Goal: Information Seeking & Learning: Learn about a topic

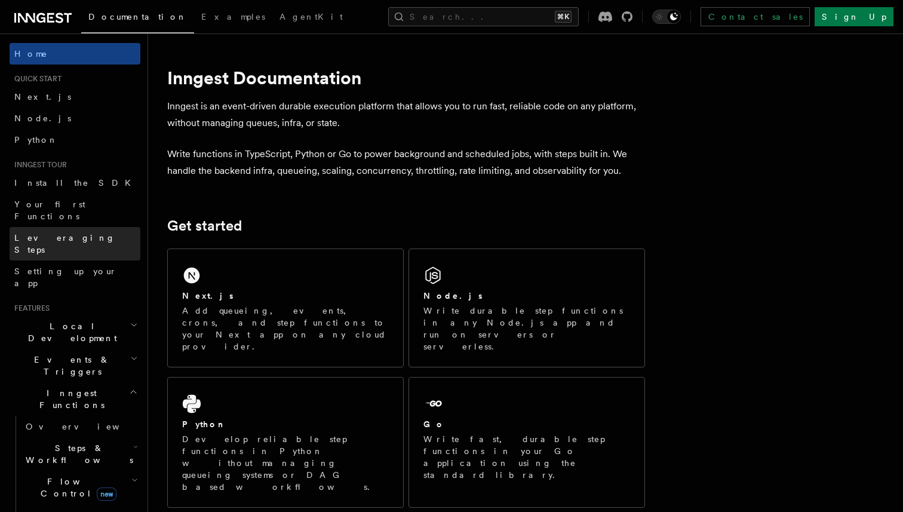
scroll to position [468, 0]
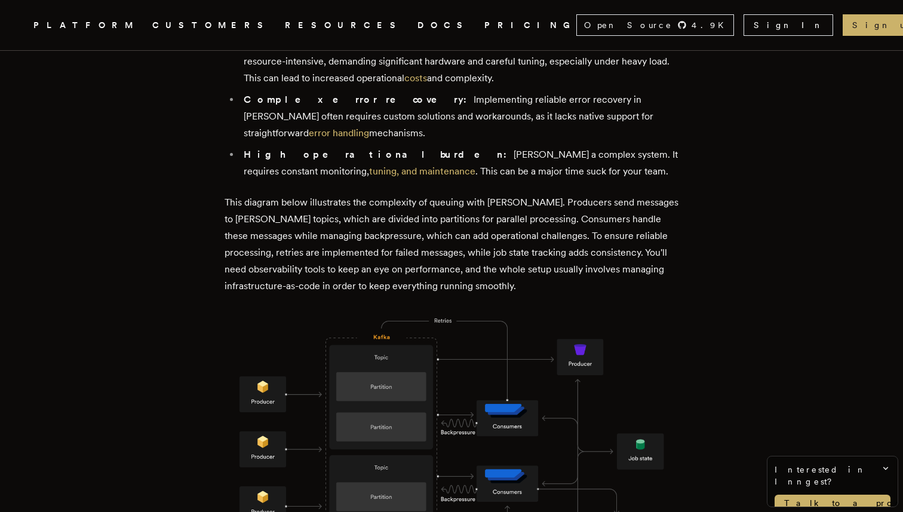
scroll to position [1024, 0]
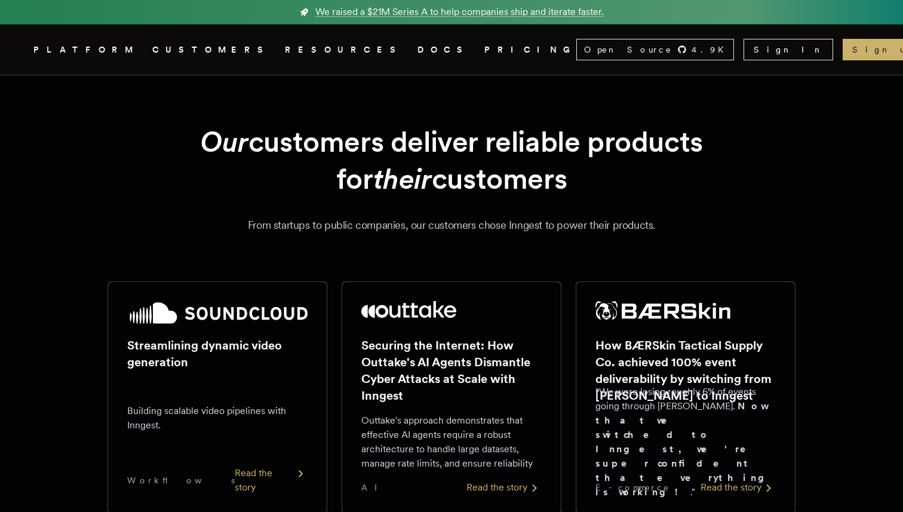
click at [149, 188] on h1 "Our customers deliver reliable products for their customers" at bounding box center [451, 160] width 631 height 75
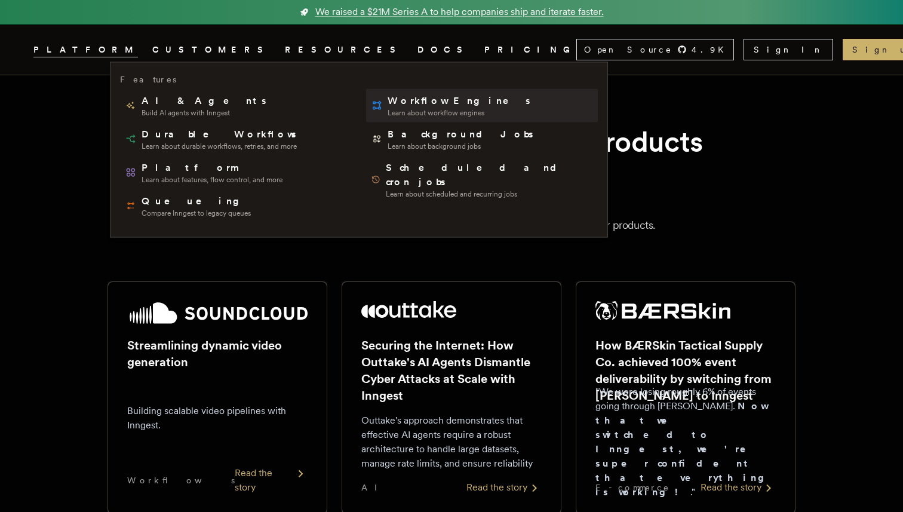
click at [462, 109] on link "Workflow Engines Learn about workflow engines" at bounding box center [482, 105] width 232 height 33
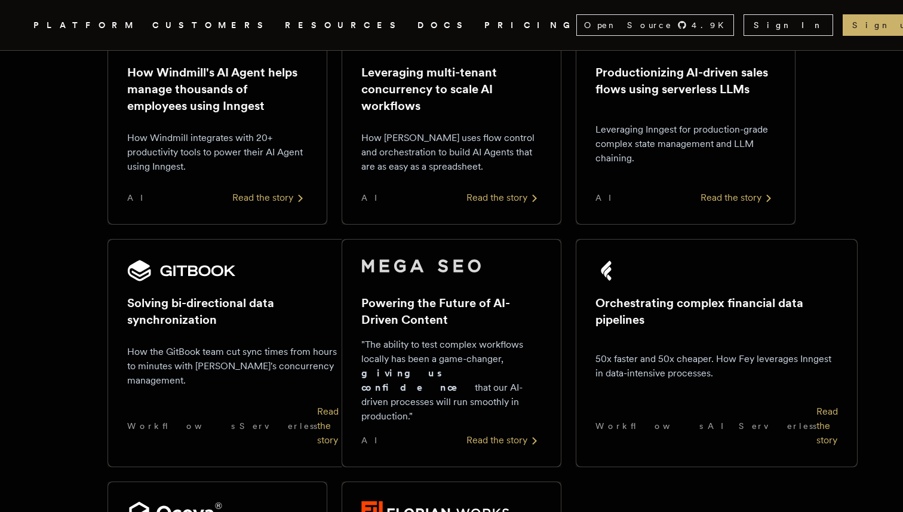
scroll to position [1024, 0]
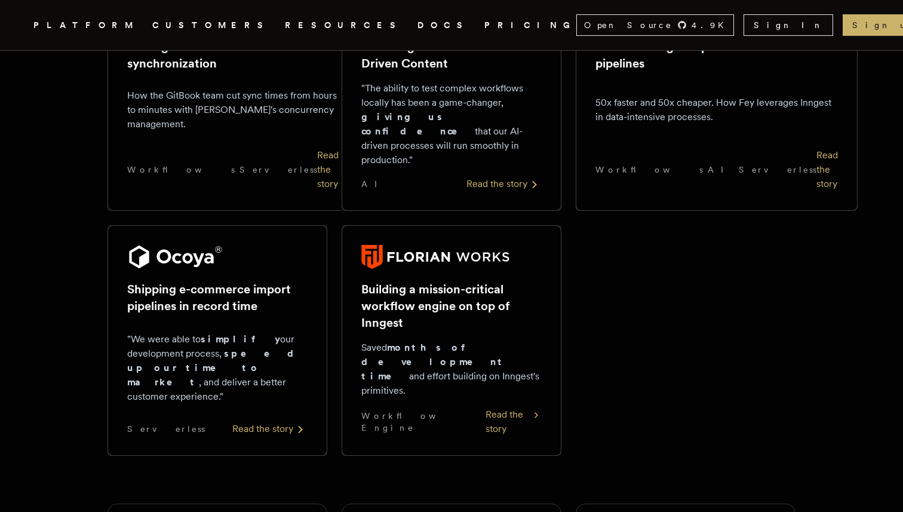
click at [484, 19] on link "PRICING" at bounding box center [530, 25] width 92 height 15
